Goal: Task Accomplishment & Management: Complete application form

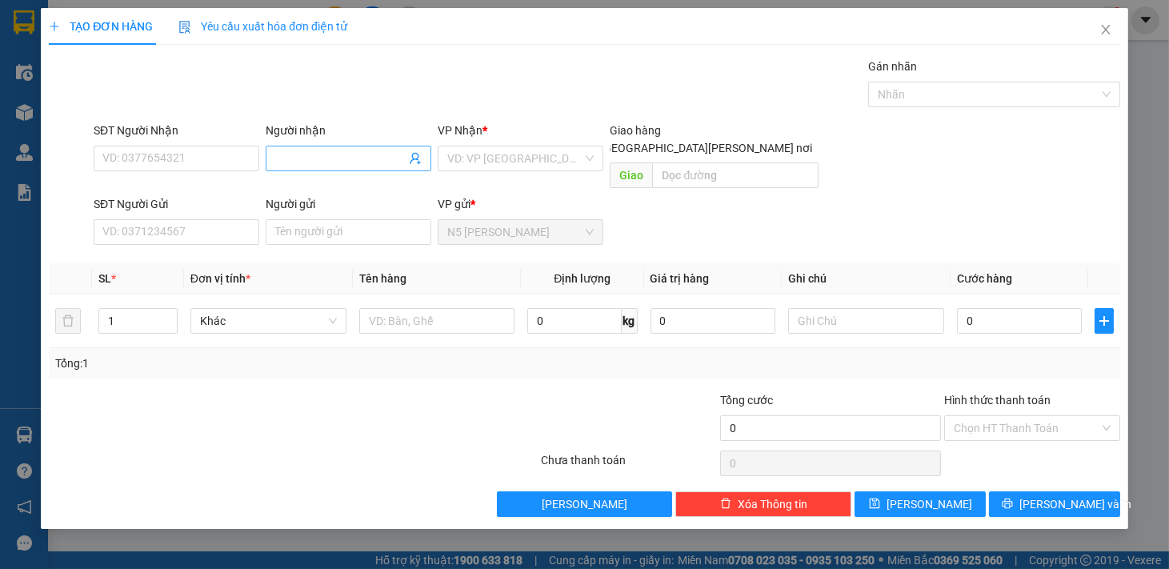
click at [318, 155] on input "Người nhận" at bounding box center [340, 159] width 130 height 18
type input "PHONG RĂNG"
click at [412, 308] on input "text" at bounding box center [437, 321] width 156 height 26
type input "1"
type input "1 HỘP RĂNG"
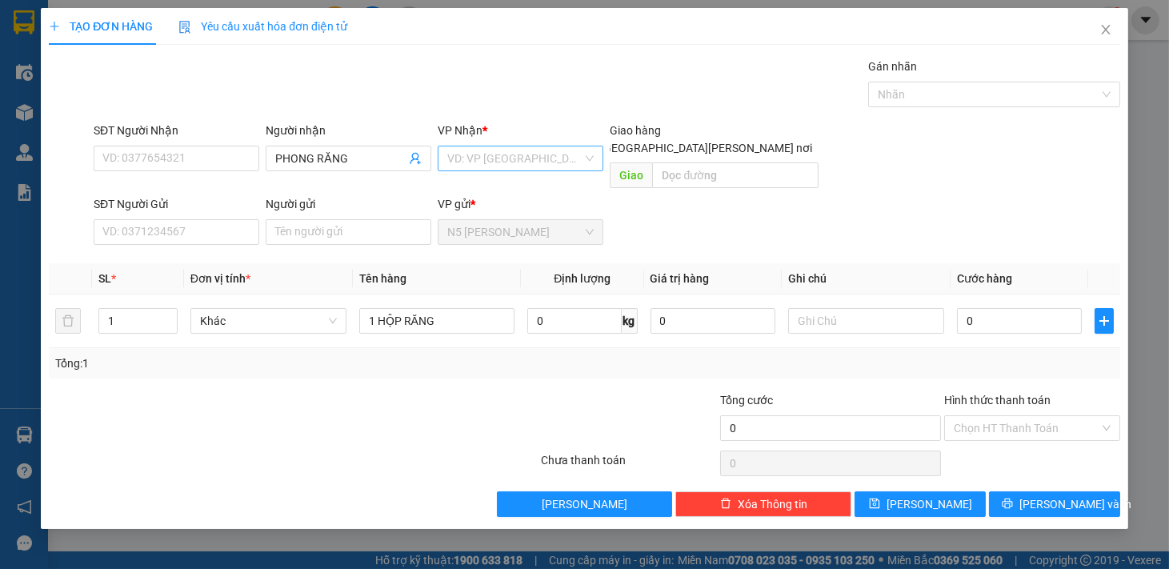
click at [566, 165] on input "search" at bounding box center [514, 158] width 135 height 24
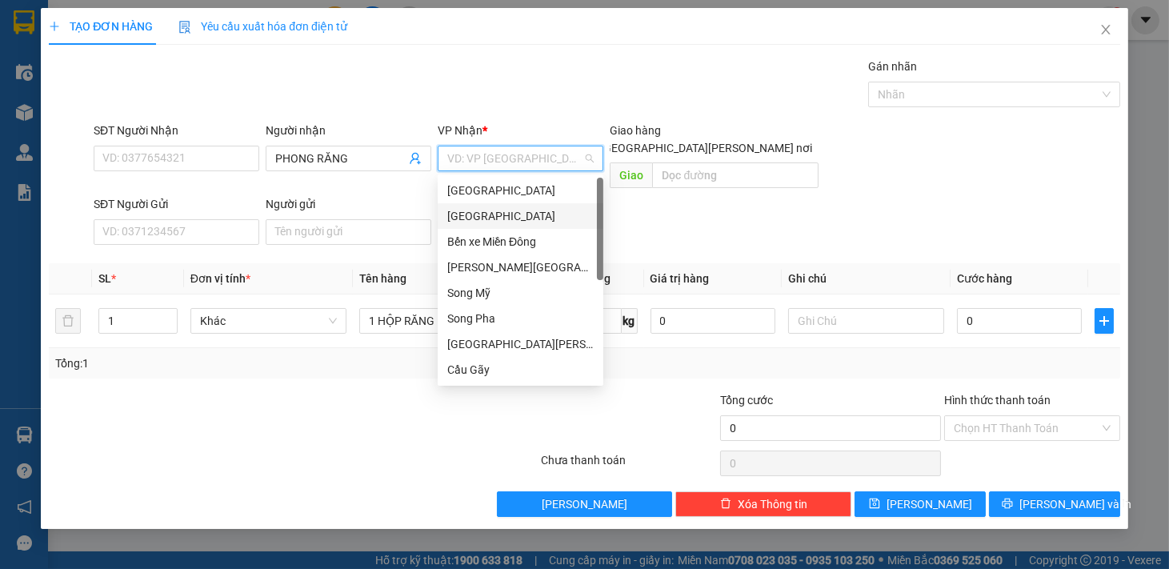
click at [522, 221] on div "[GEOGRAPHIC_DATA]" at bounding box center [520, 216] width 146 height 18
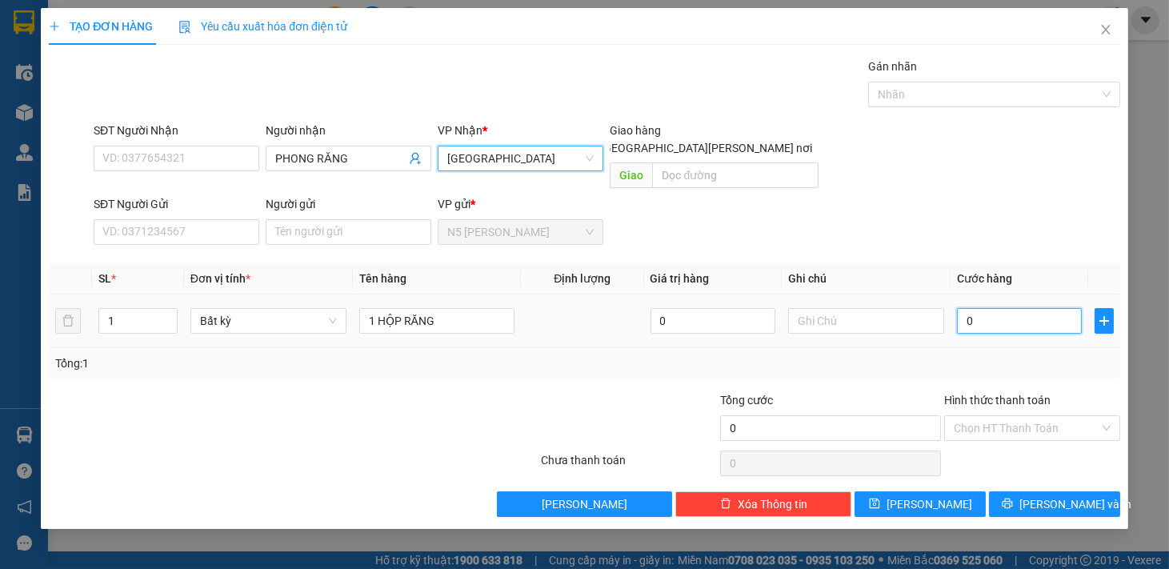
click at [984, 308] on input "0" at bounding box center [1019, 321] width 125 height 26
type input "3"
type input "30"
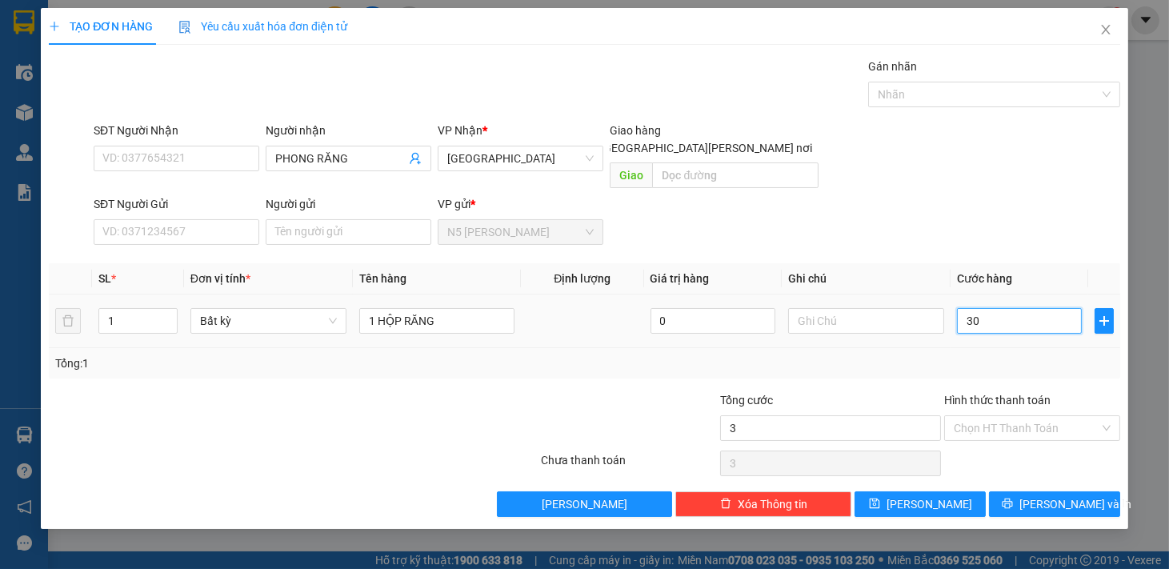
type input "30"
click at [1069, 416] on input "Hình thức thanh toán" at bounding box center [1027, 428] width 146 height 24
type input "30.000"
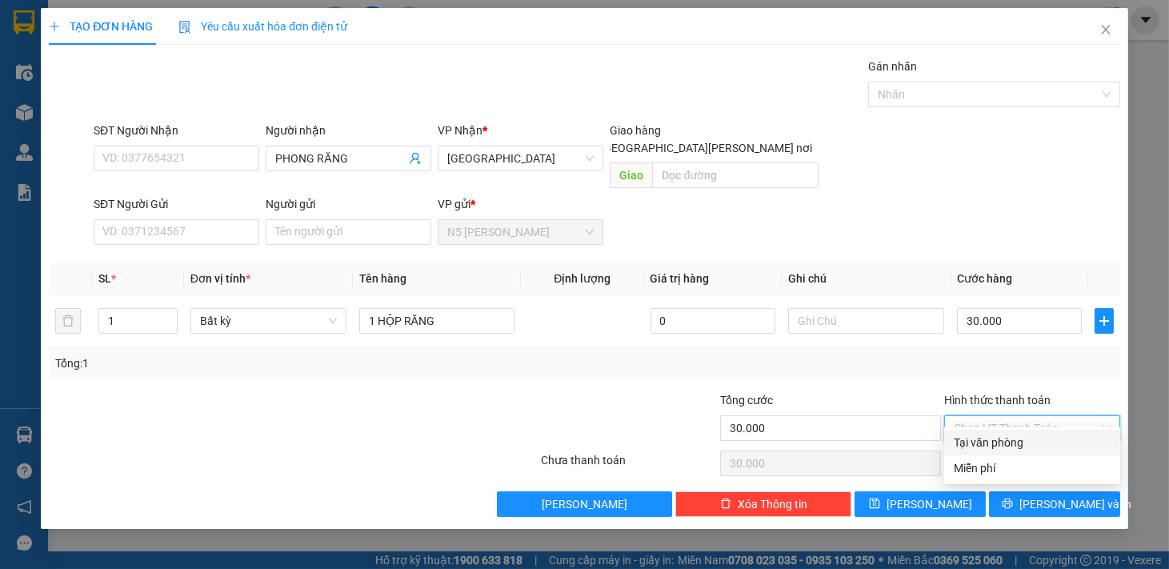
click at [1016, 443] on div "Tại văn phòng" at bounding box center [1032, 443] width 157 height 18
type input "0"
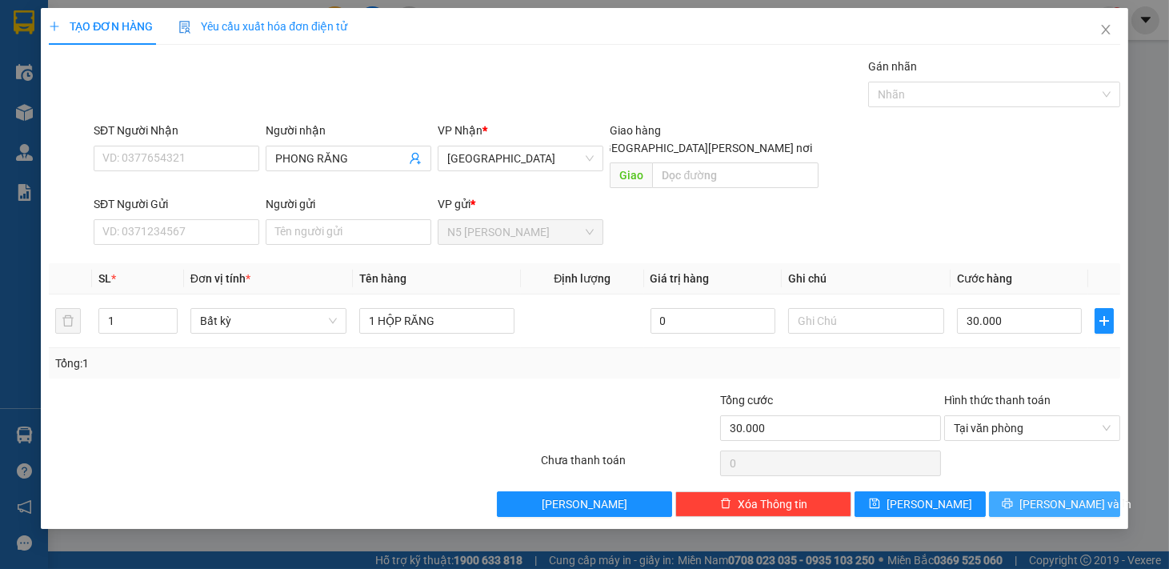
click at [1038, 494] on button "[PERSON_NAME] và In" at bounding box center [1054, 504] width 131 height 26
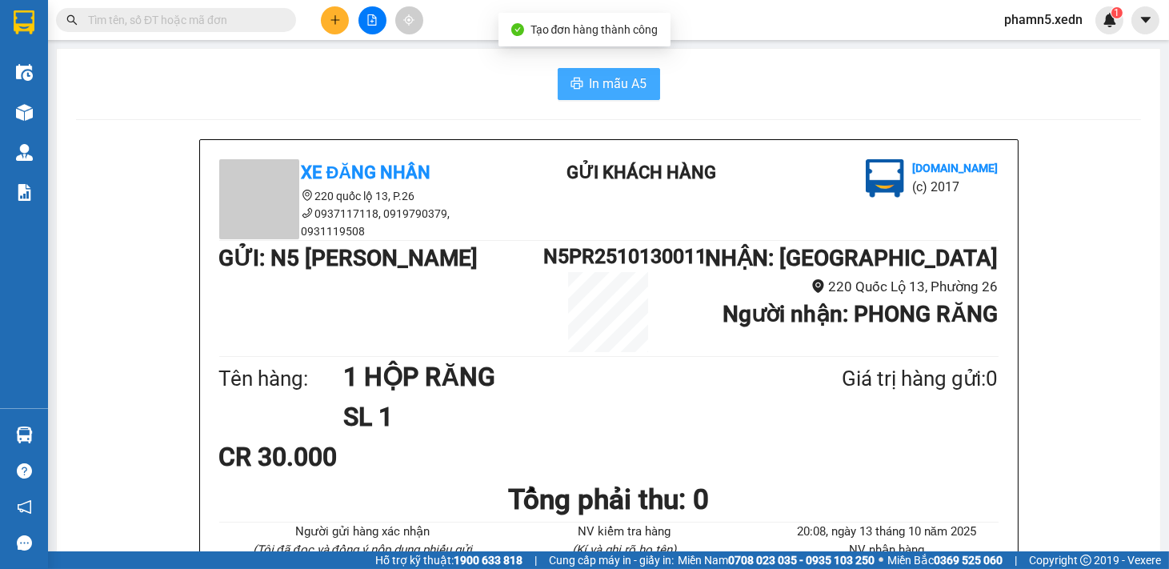
click at [594, 88] on span "In mẫu A5" at bounding box center [619, 84] width 58 height 20
